Goal: Task Accomplishment & Management: Use online tool/utility

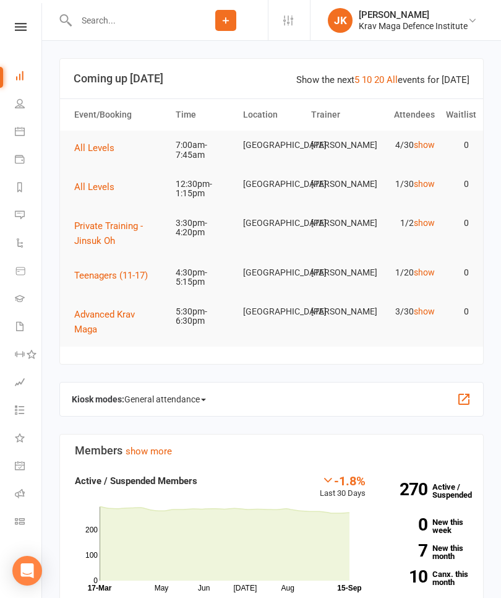
click at [403, 150] on td "4/30 show" at bounding box center [406, 145] width 67 height 29
click at [416, 149] on link "show" at bounding box center [424, 145] width 21 height 10
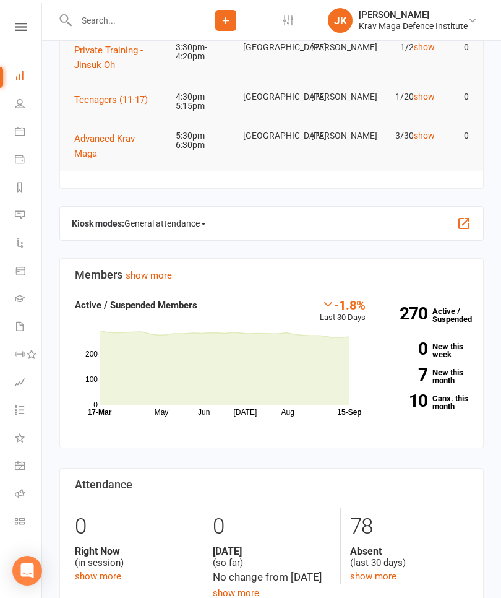
scroll to position [301, 0]
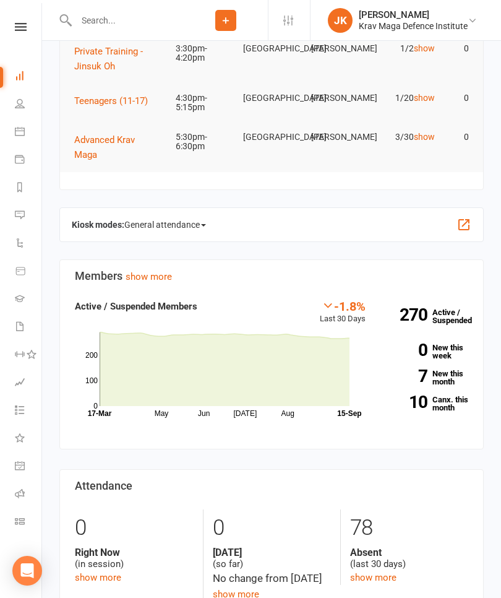
click at [470, 217] on button "button" at bounding box center [464, 224] width 15 height 15
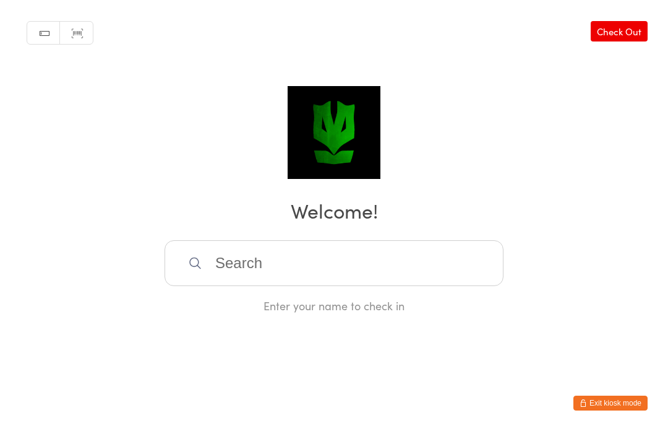
click at [249, 270] on input "search" at bounding box center [334, 263] width 339 height 46
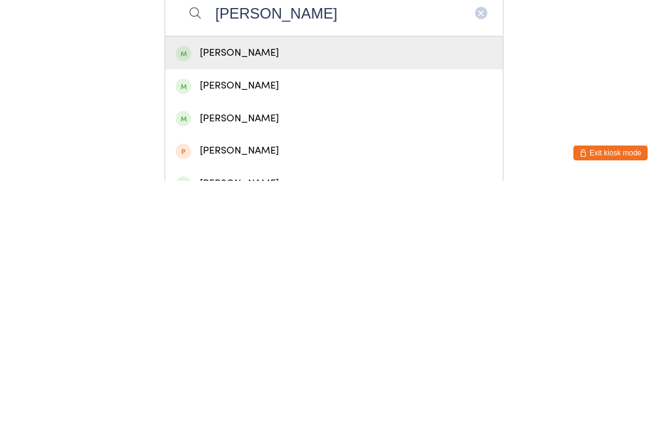
type input "[PERSON_NAME]"
click at [267, 327] on div "[PERSON_NAME]" at bounding box center [334, 335] width 317 height 17
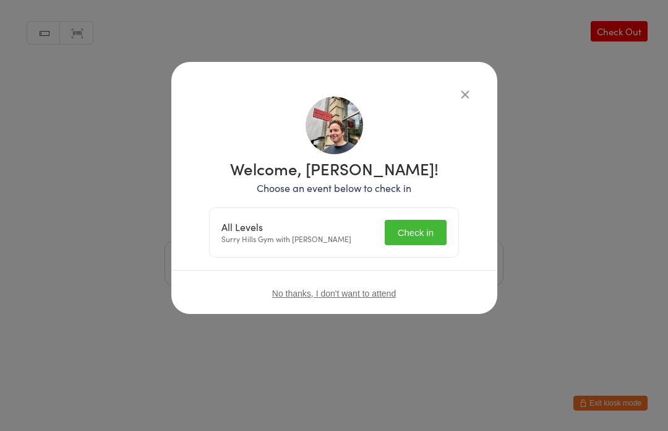
click at [428, 233] on button "Check in" at bounding box center [416, 232] width 62 height 25
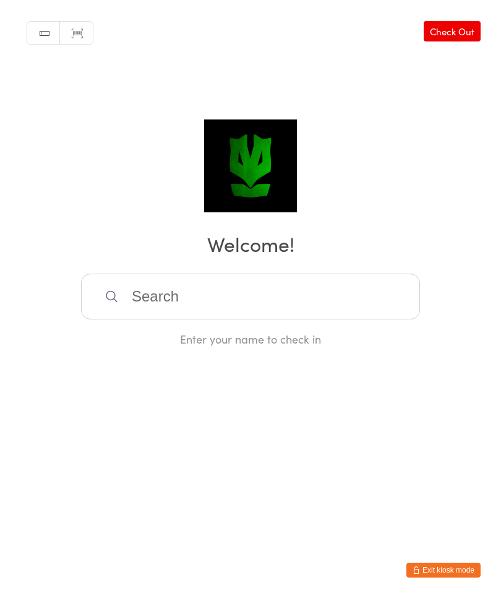
click at [243, 317] on input "search" at bounding box center [250, 297] width 339 height 46
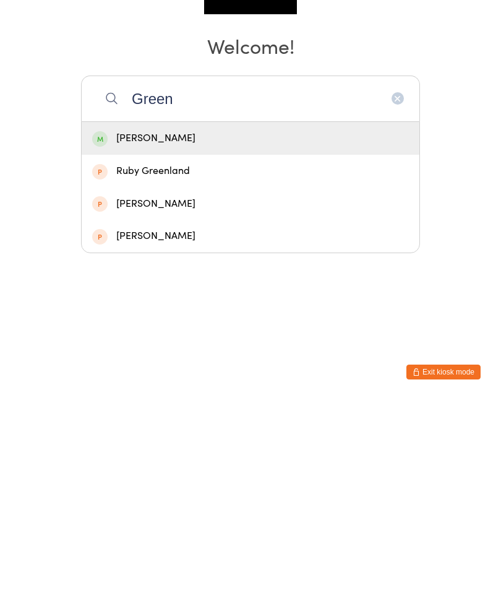
type input "Green"
click at [196, 328] on div "[PERSON_NAME]" at bounding box center [250, 336] width 317 height 17
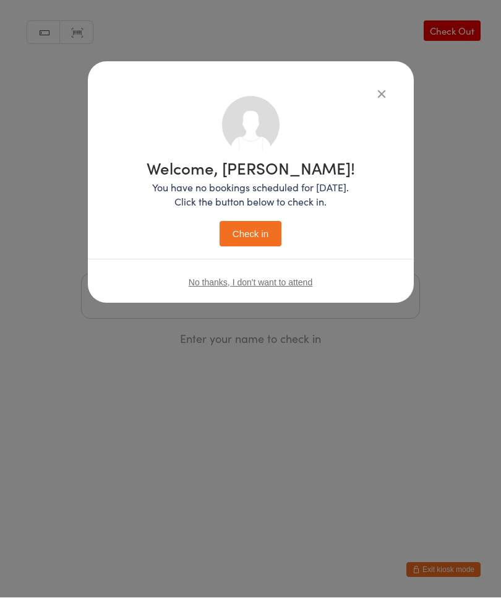
click at [262, 233] on button "Check in" at bounding box center [251, 234] width 62 height 25
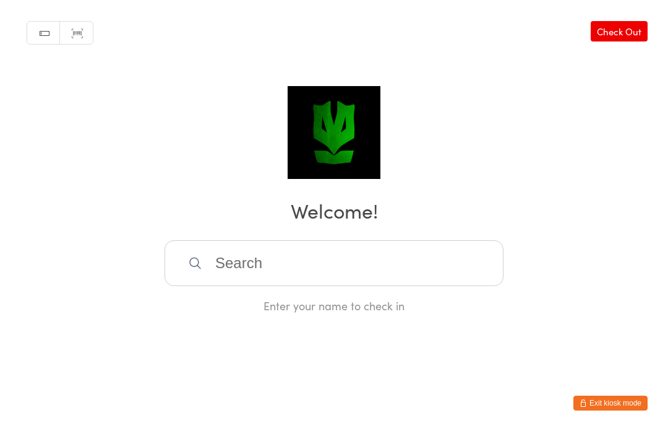
click at [373, 286] on input "search" at bounding box center [334, 263] width 339 height 46
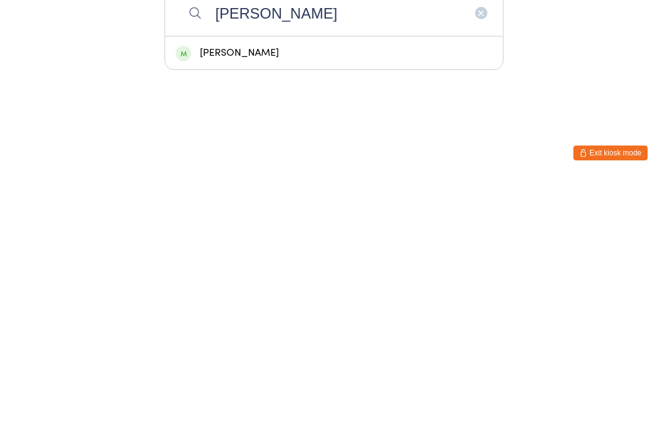
type input "[PERSON_NAME]"
click at [275, 287] on div "[PERSON_NAME]" at bounding box center [334, 303] width 338 height 33
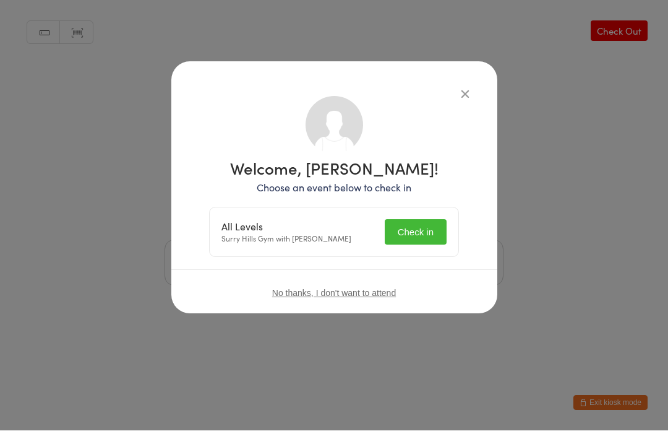
click at [406, 239] on button "Check in" at bounding box center [416, 232] width 62 height 25
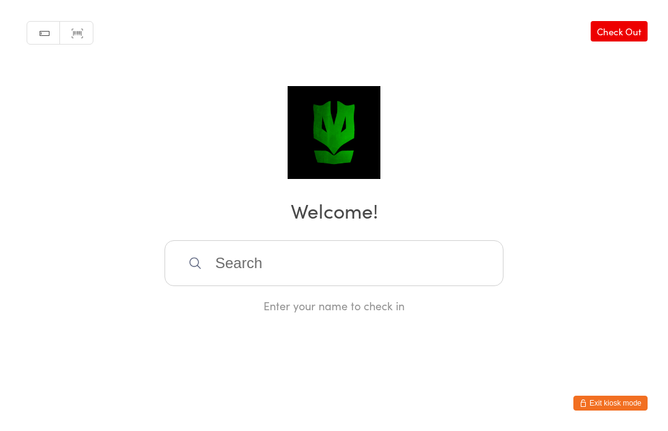
click at [330, 268] on input "search" at bounding box center [334, 263] width 339 height 46
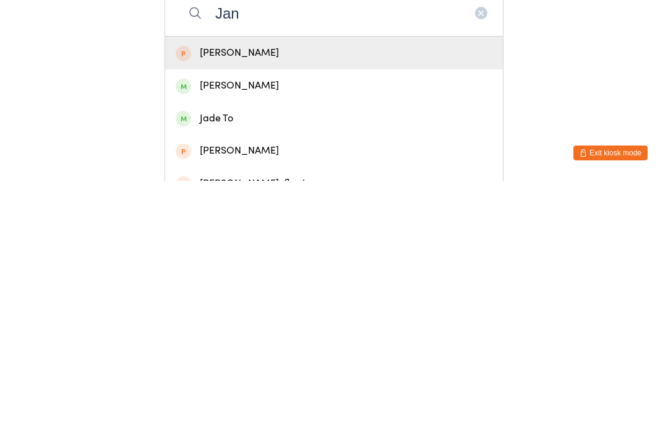
type input "Jan"
click at [256, 295] on div "[PERSON_NAME]" at bounding box center [334, 303] width 317 height 17
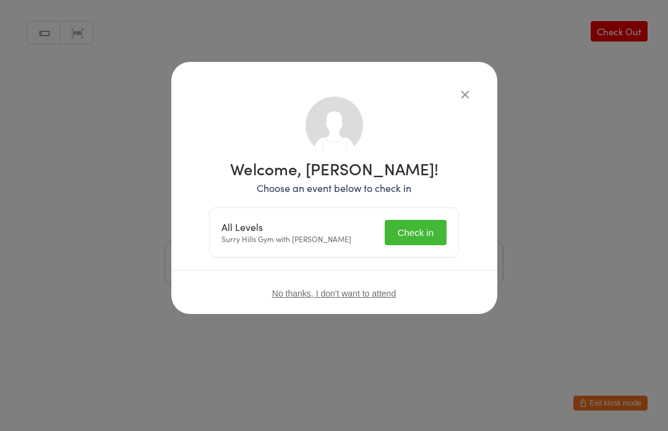
click at [416, 232] on button "Check in" at bounding box center [416, 232] width 62 height 25
